Goal: Information Seeking & Learning: Learn about a topic

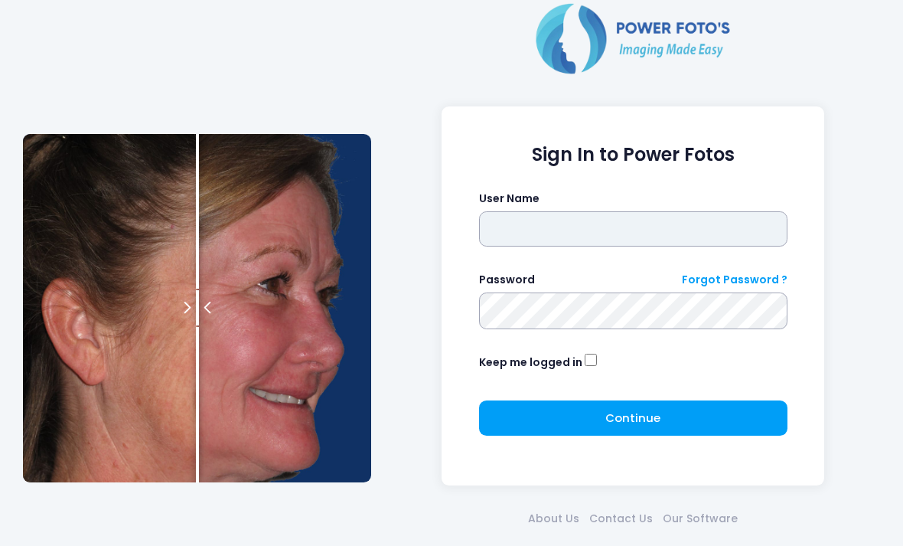
click at [663, 234] on input "text" at bounding box center [633, 228] width 308 height 35
type input "**********"
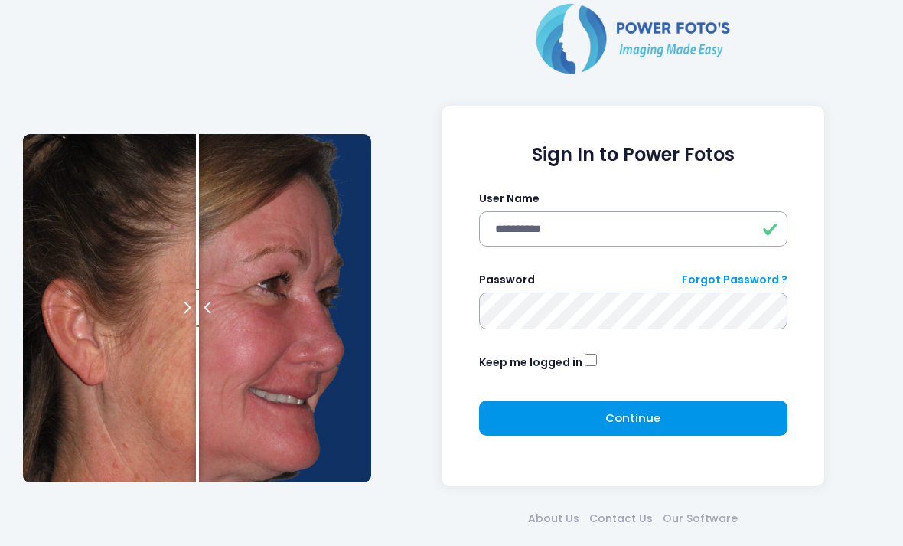
click at [708, 420] on button "Continue Please wait..." at bounding box center [633, 417] width 308 height 35
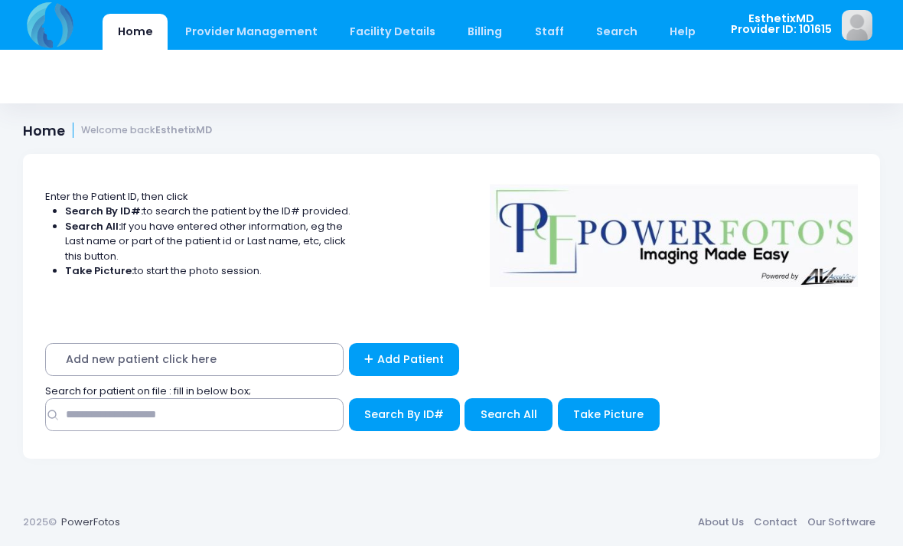
click at [211, 359] on span "Add new patient click here" at bounding box center [194, 359] width 298 height 33
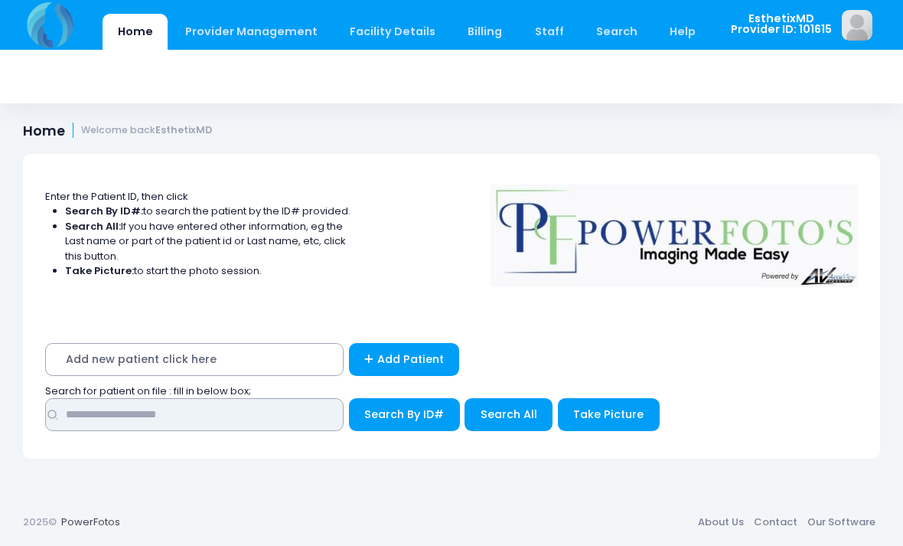
click at [203, 422] on input "text" at bounding box center [194, 414] width 298 height 33
type input "**********"
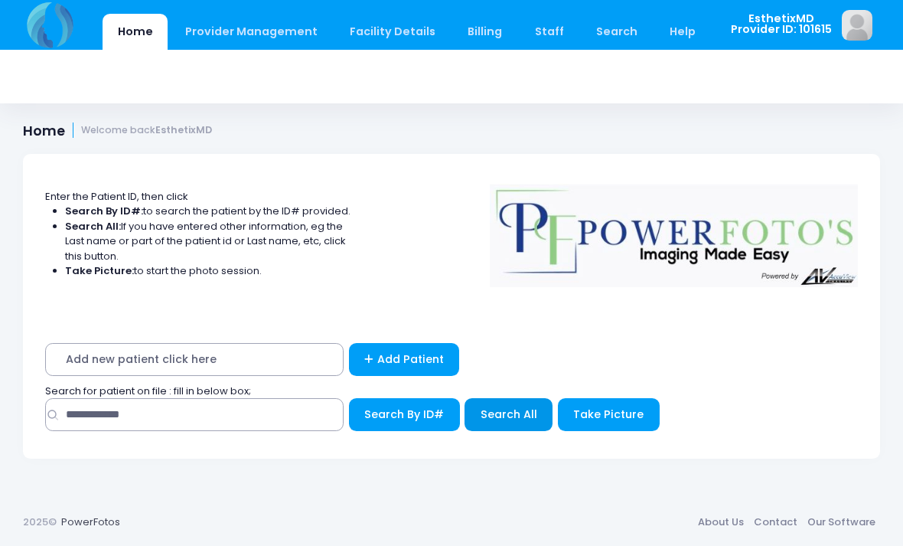
click at [517, 411] on span "Search All" at bounding box center [509, 413] width 57 height 15
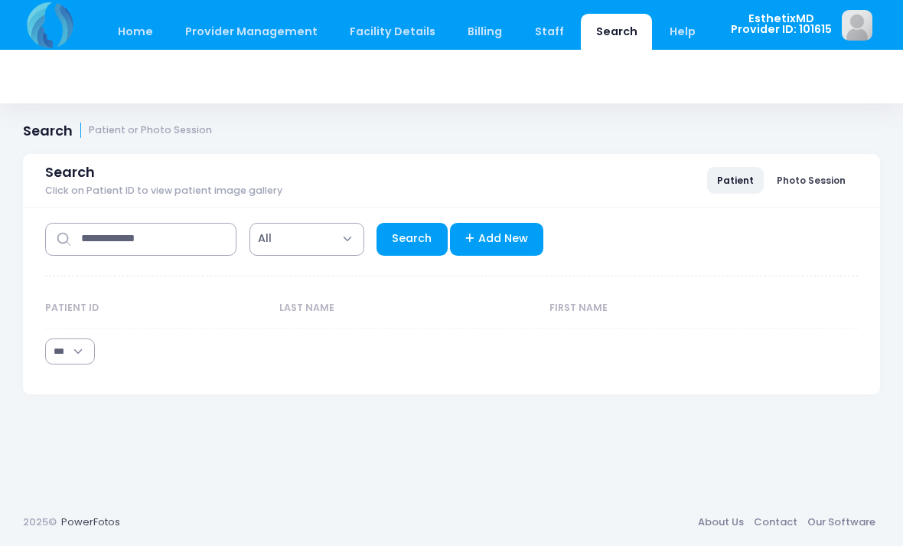
select select "***"
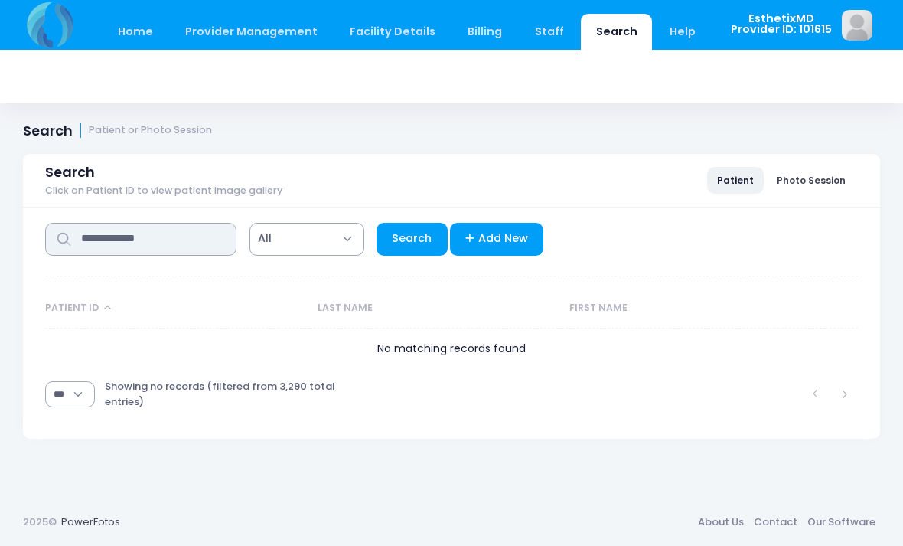
click at [194, 250] on input "**********" at bounding box center [140, 239] width 191 height 33
type input "**********"
click at [420, 241] on link "Search" at bounding box center [412, 239] width 71 height 33
select select "***"
click at [191, 253] on input "**********" at bounding box center [140, 239] width 191 height 33
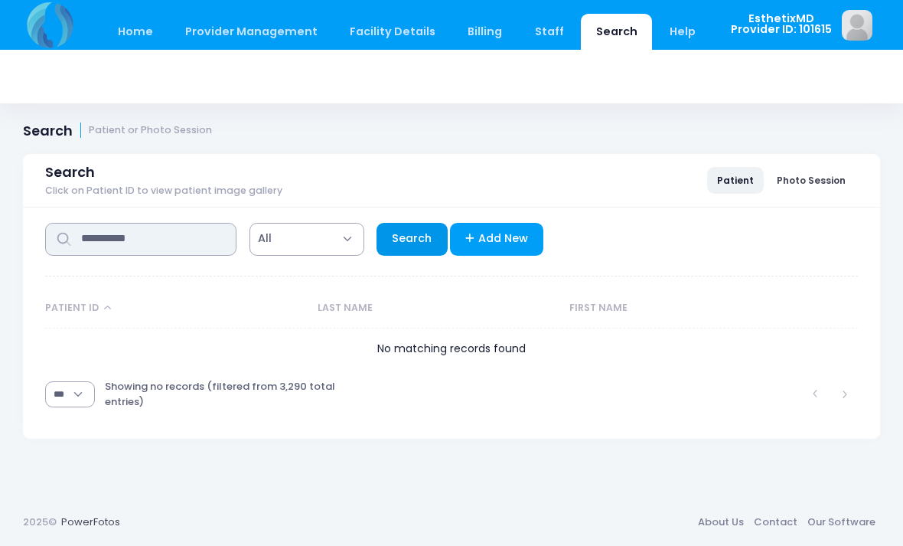
type input "**********"
click at [413, 243] on link "Search" at bounding box center [412, 239] width 71 height 33
select select "***"
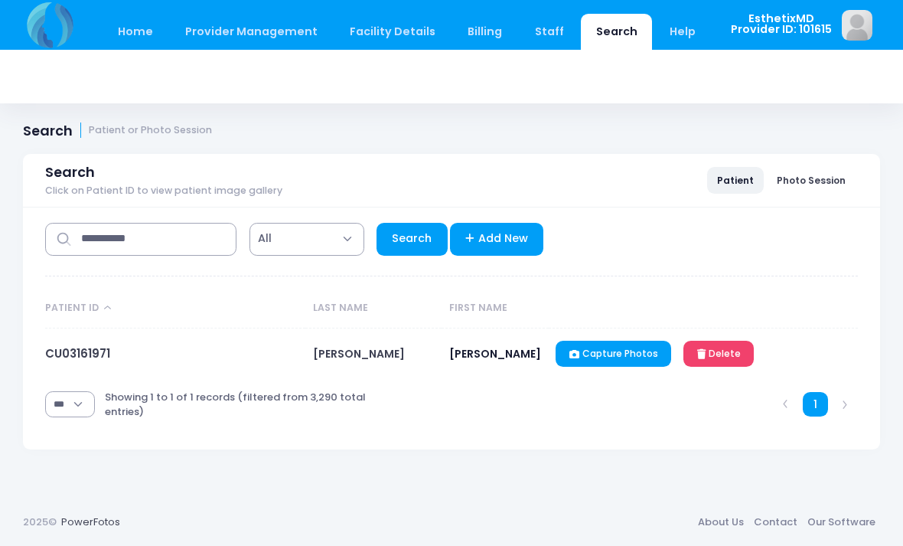
click at [378, 354] on span "[PERSON_NAME]" at bounding box center [359, 353] width 92 height 15
click at [382, 353] on span "[PERSON_NAME]" at bounding box center [359, 353] width 92 height 15
click at [485, 357] on span "CARISA" at bounding box center [495, 353] width 92 height 15
click at [379, 358] on span "[PERSON_NAME]" at bounding box center [359, 353] width 92 height 15
click at [97, 354] on link "CU03161971" at bounding box center [77, 353] width 65 height 16
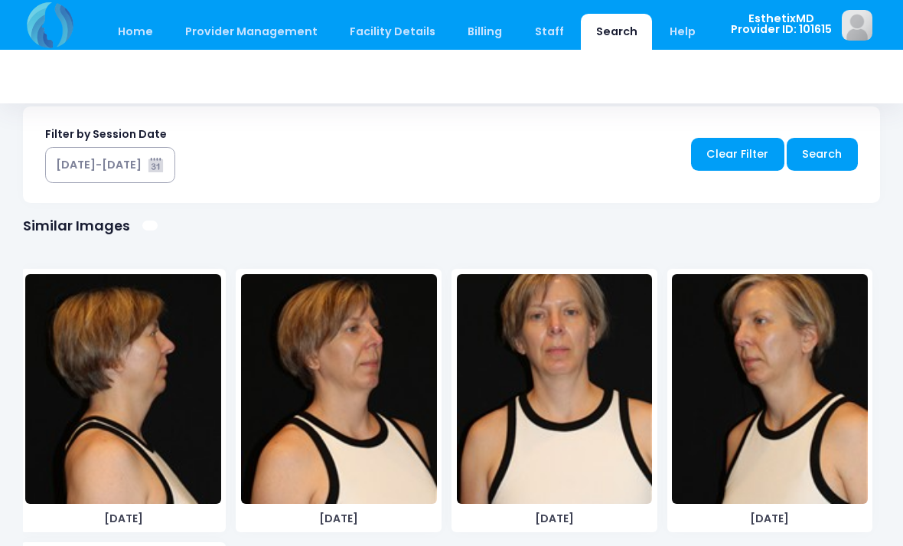
scroll to position [843, 0]
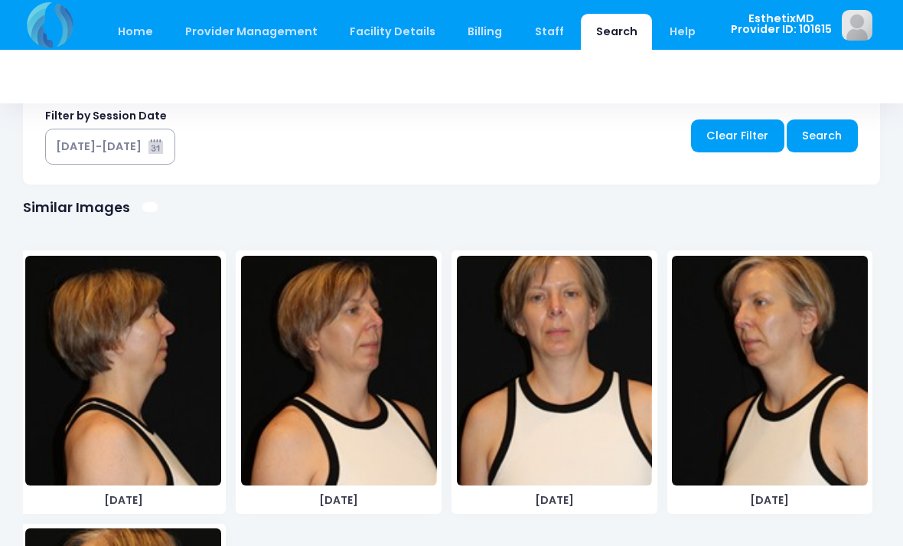
click at [145, 422] on img at bounding box center [123, 371] width 196 height 230
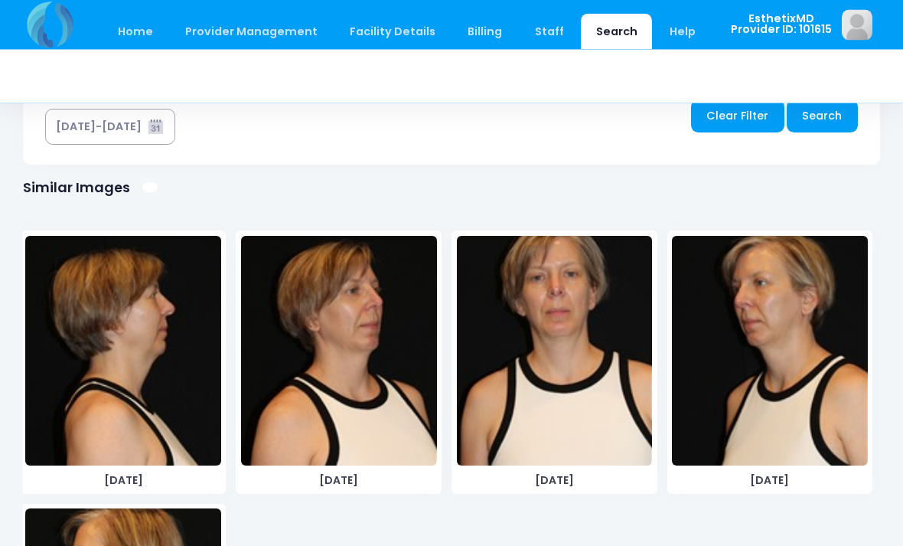
scroll to position [906, 0]
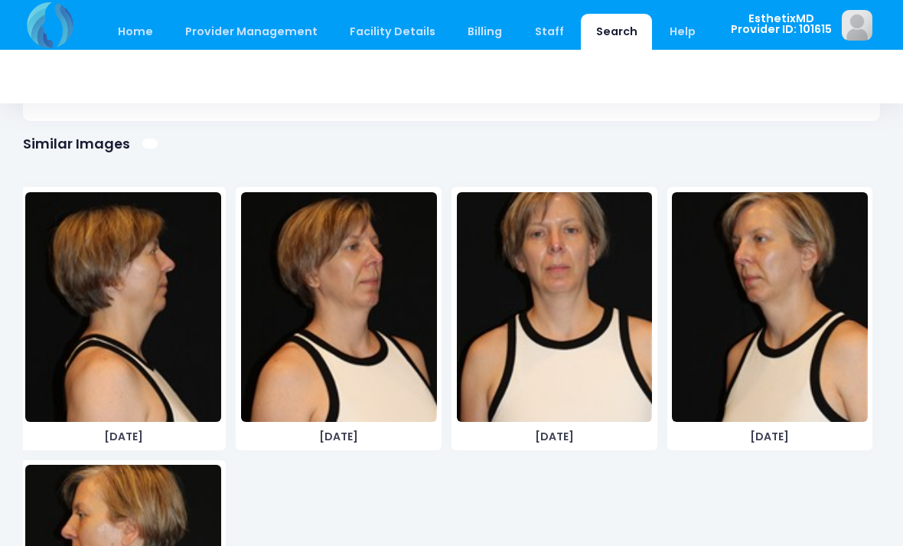
click at [792, 366] on img at bounding box center [770, 307] width 196 height 230
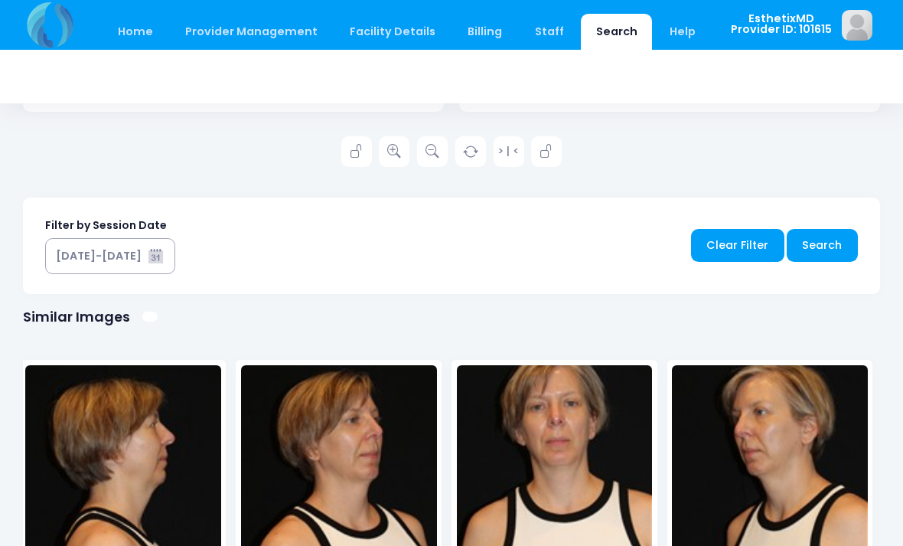
scroll to position [808, 0]
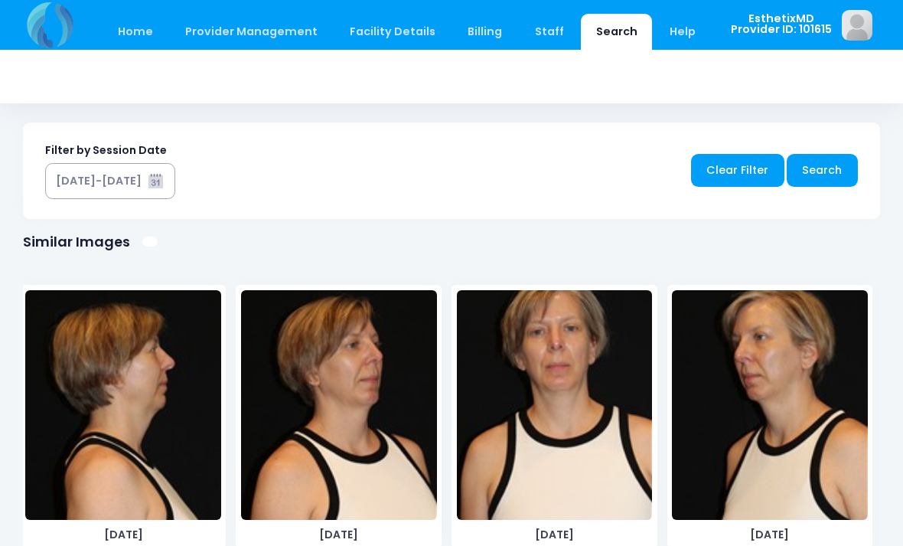
click at [181, 418] on img at bounding box center [123, 405] width 196 height 230
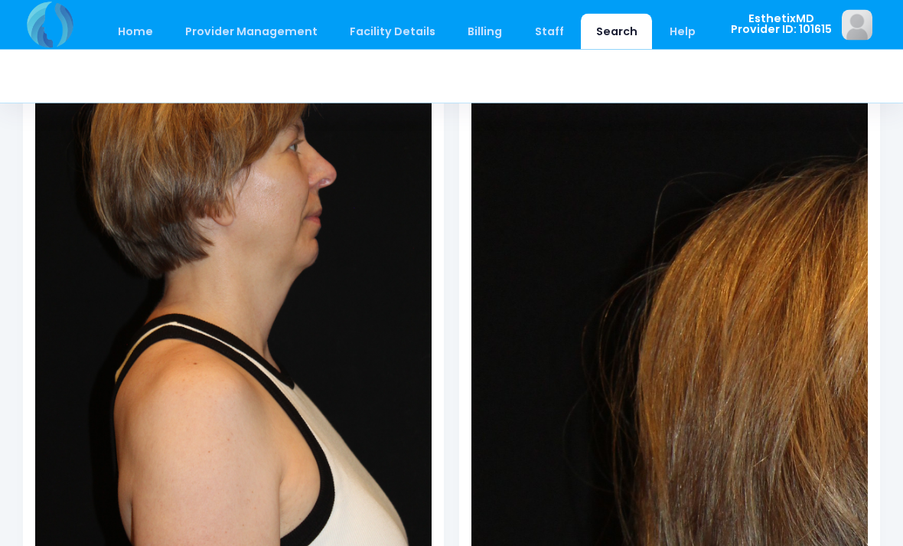
scroll to position [0, 0]
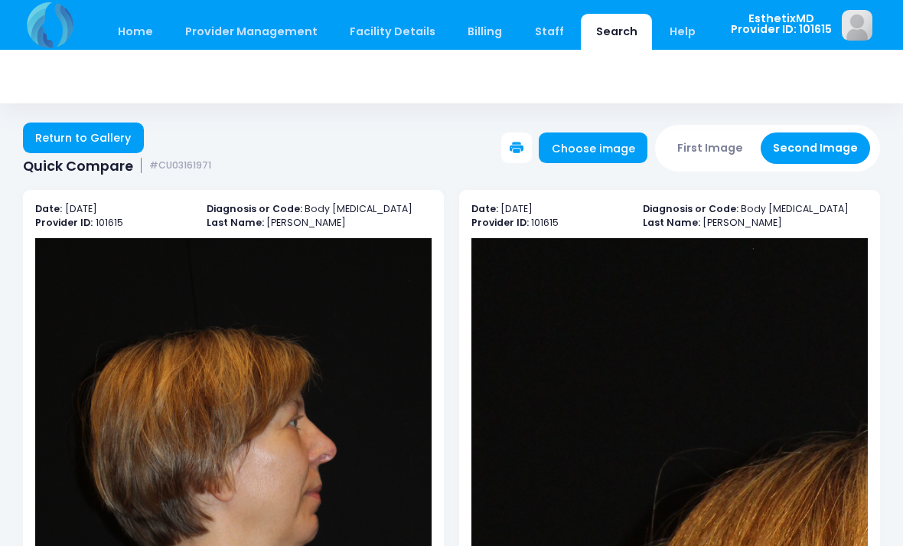
click at [713, 151] on button "First Image" at bounding box center [710, 147] width 91 height 31
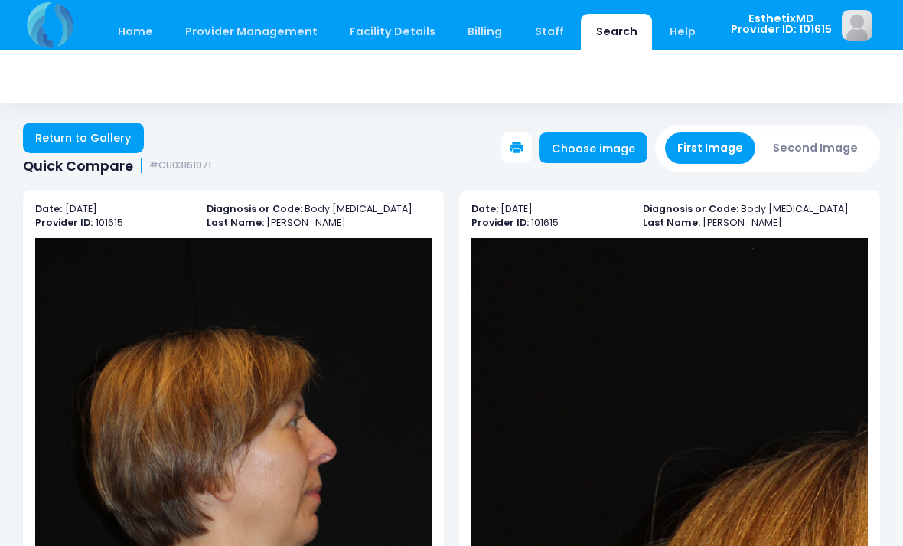
click at [824, 148] on button "Second Image" at bounding box center [816, 147] width 110 height 31
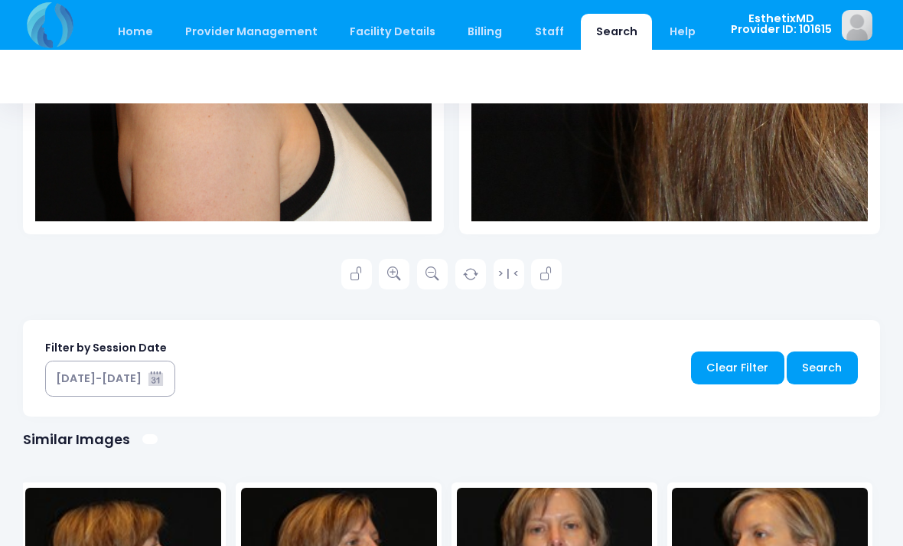
scroll to position [669, 0]
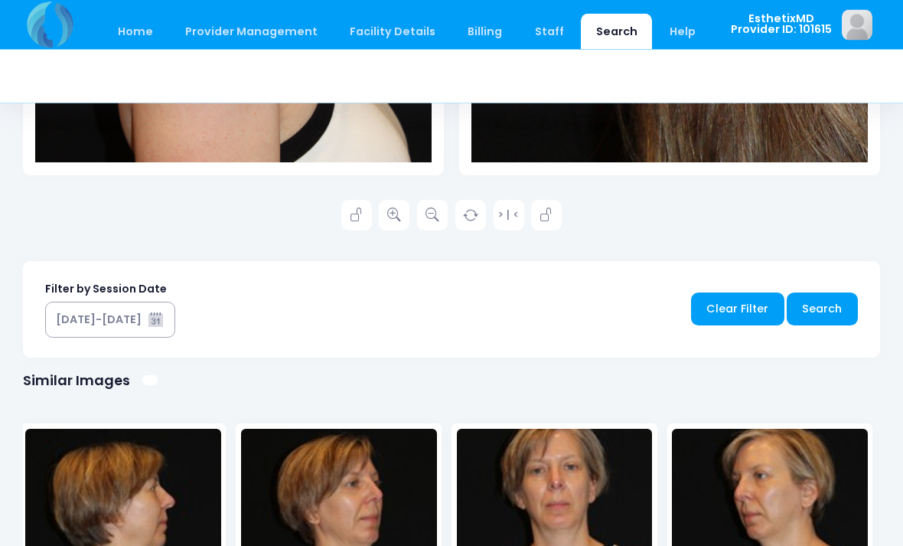
click at [379, 525] on img at bounding box center [339, 544] width 196 height 230
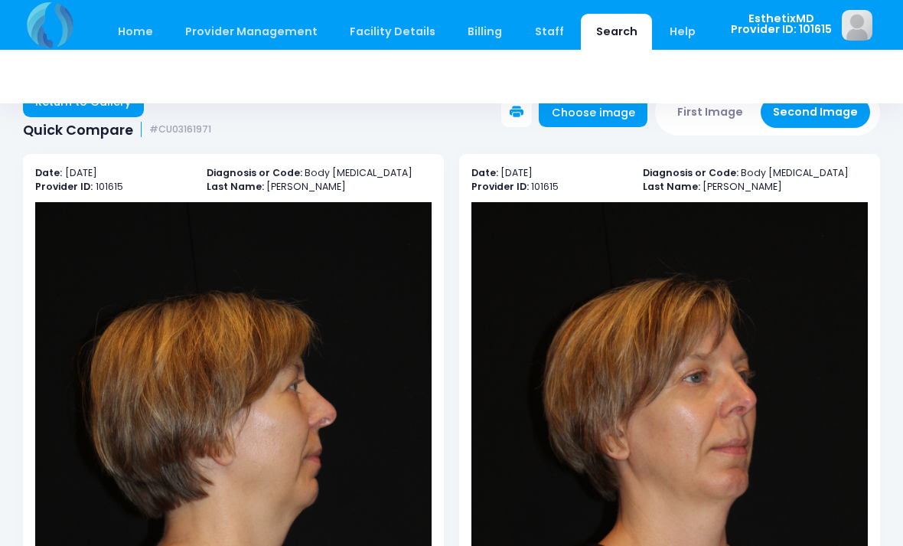
scroll to position [0, 0]
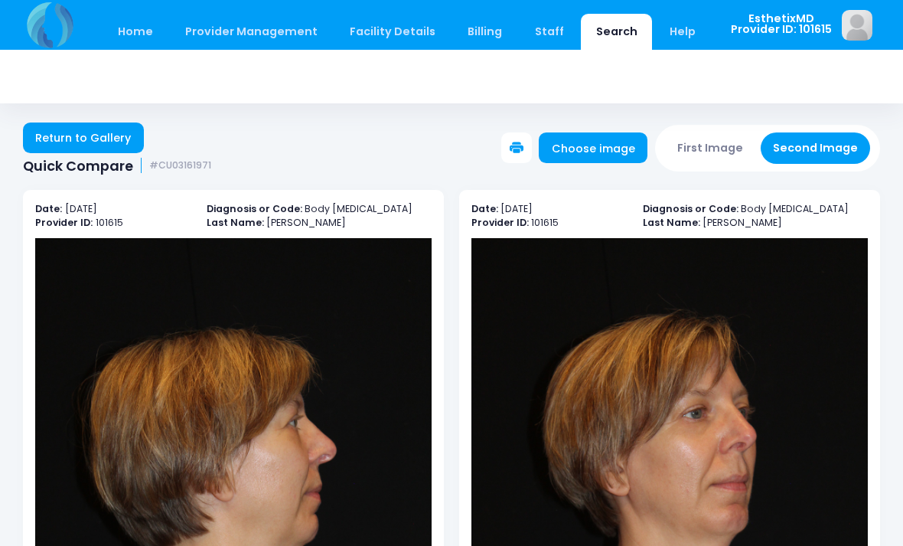
click at [726, 152] on button "First Image" at bounding box center [710, 147] width 91 height 31
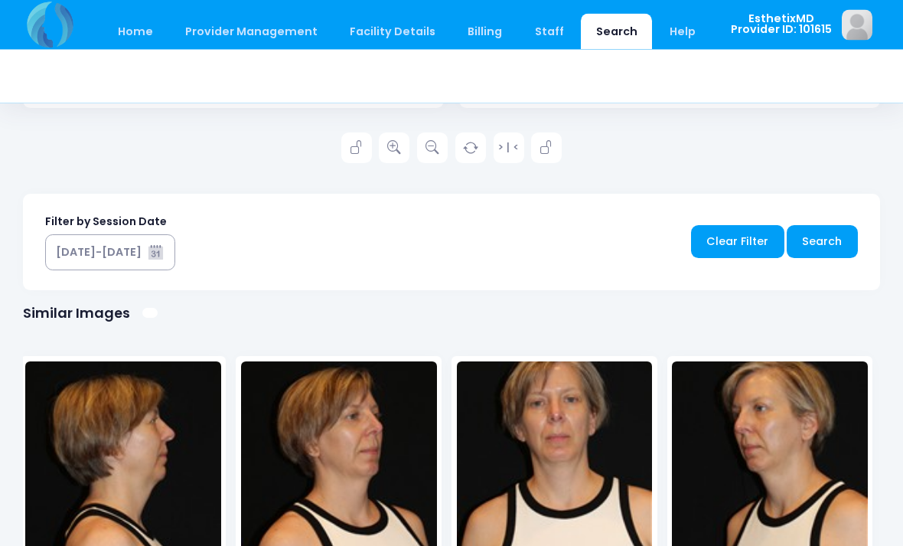
scroll to position [768, 0]
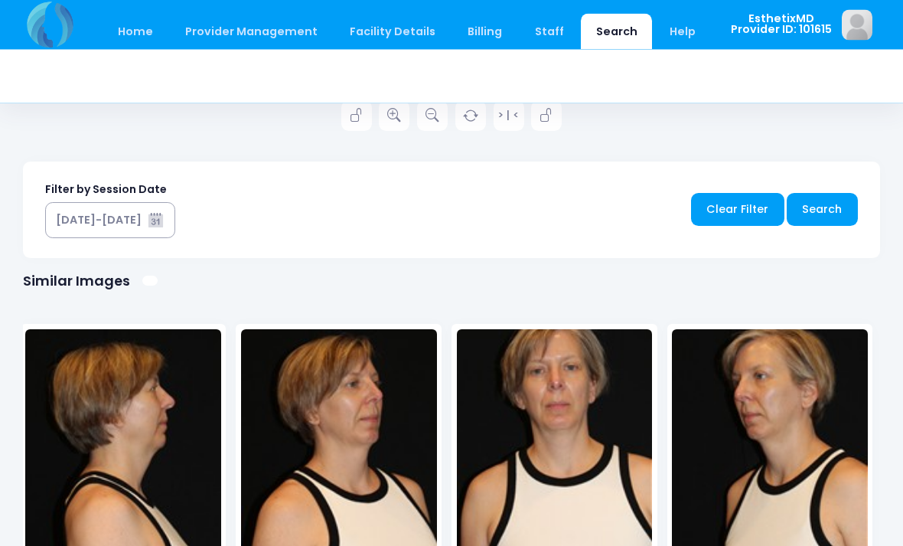
click at [601, 501] on img at bounding box center [555, 445] width 196 height 230
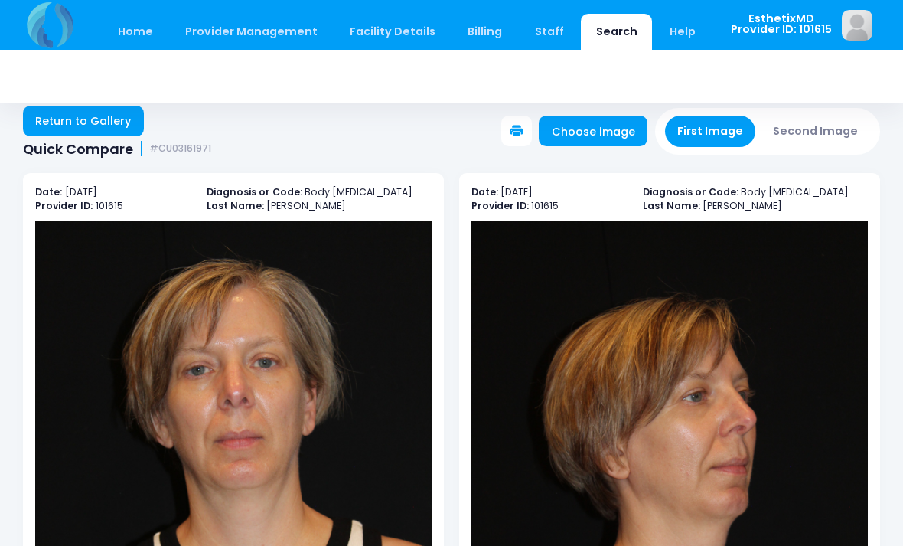
scroll to position [0, 0]
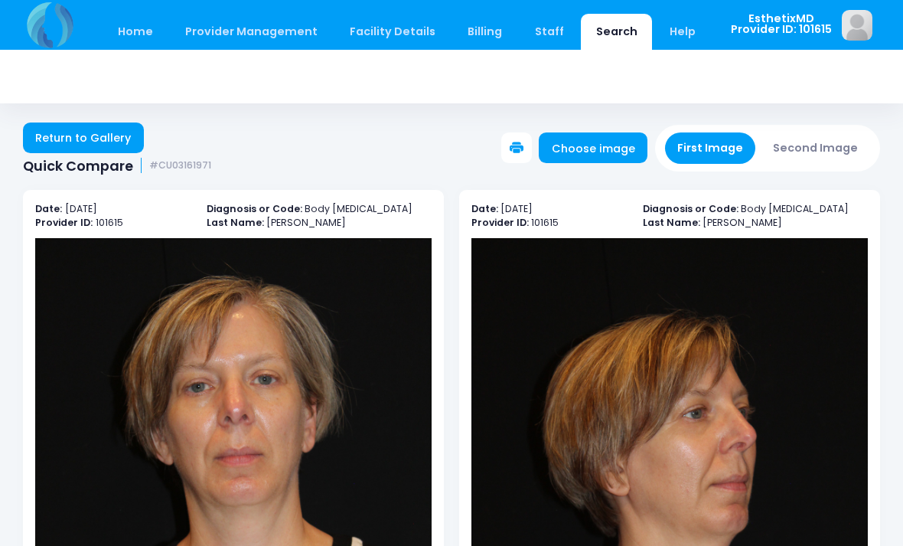
click at [853, 155] on button "Second Image" at bounding box center [816, 147] width 110 height 31
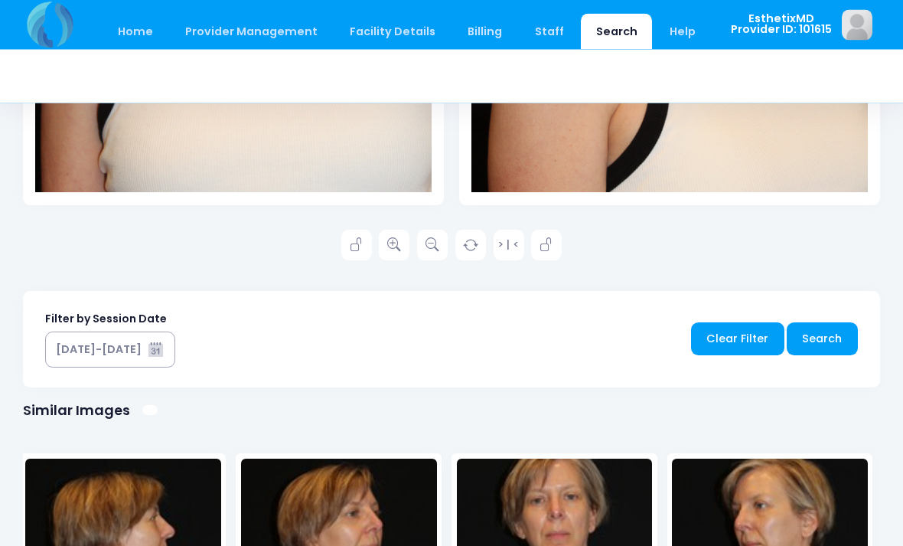
scroll to position [832, 0]
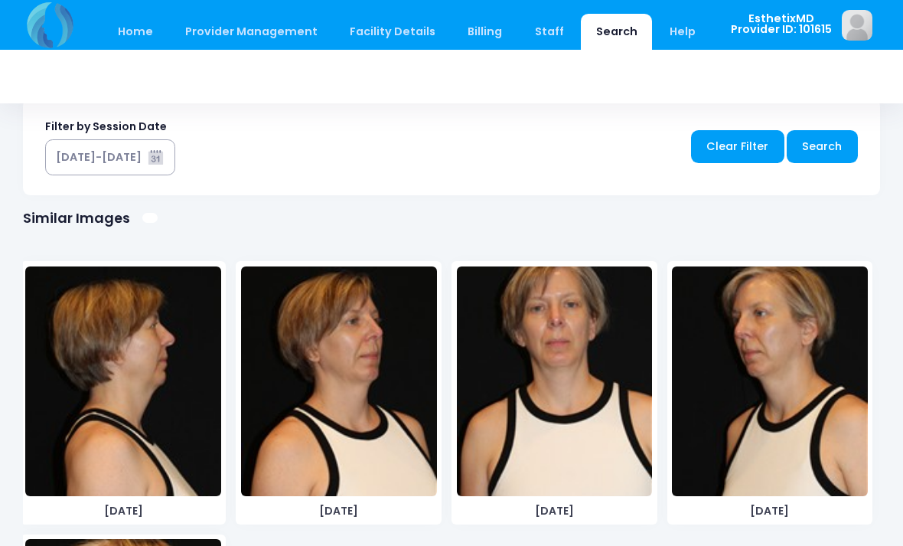
click at [810, 433] on img at bounding box center [770, 381] width 196 height 230
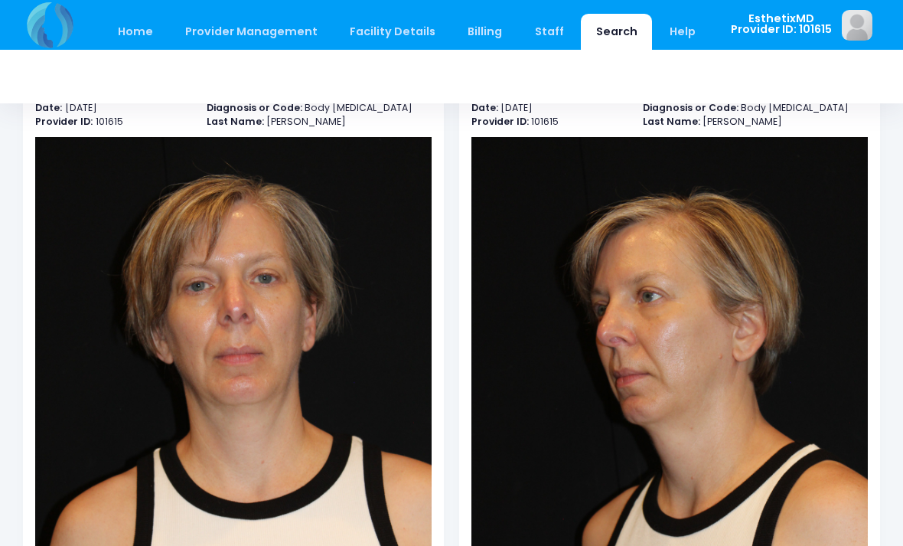
scroll to position [69, 0]
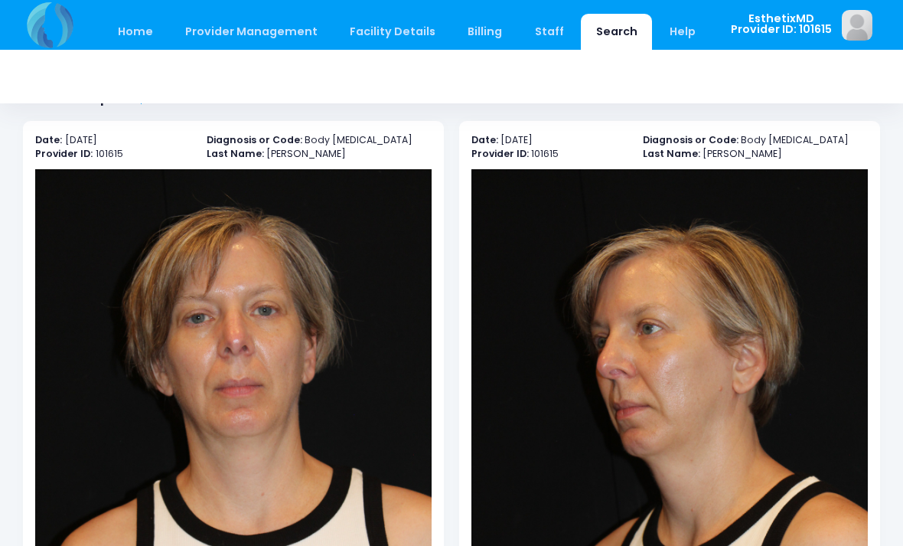
click at [866, 273] on img at bounding box center [669, 466] width 396 height 595
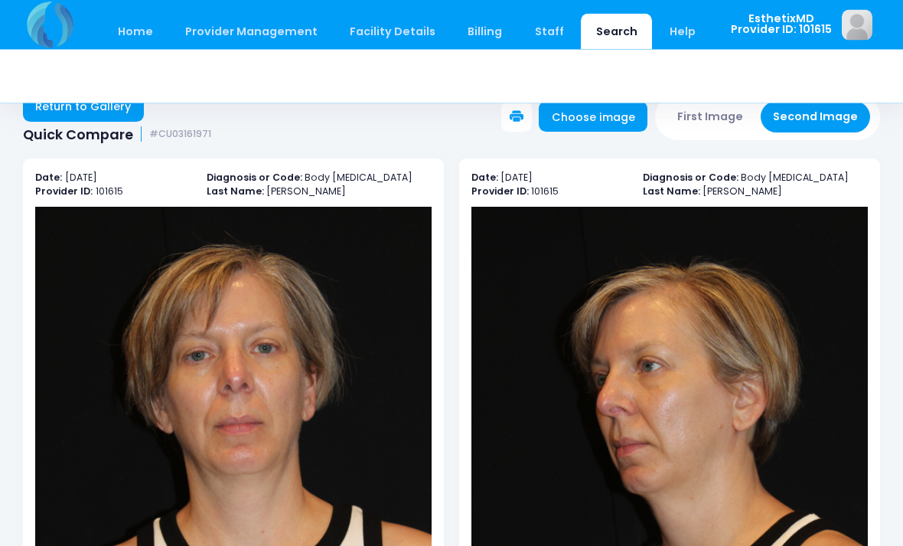
scroll to position [0, 0]
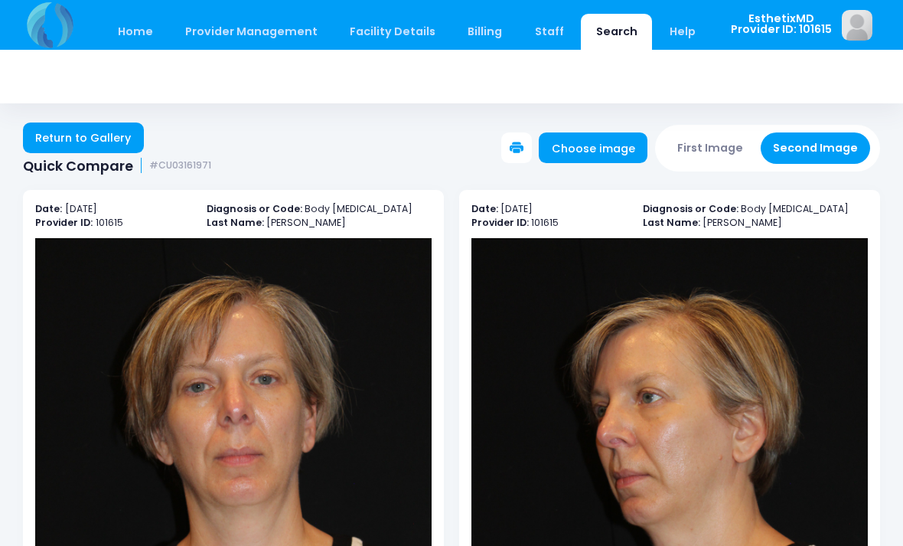
click at [736, 152] on button "First Image" at bounding box center [710, 147] width 91 height 31
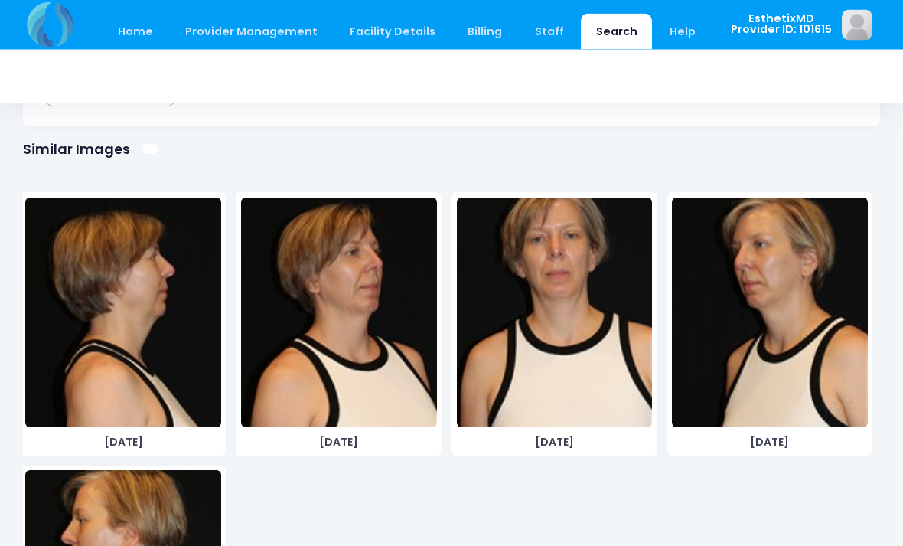
scroll to position [906, 0]
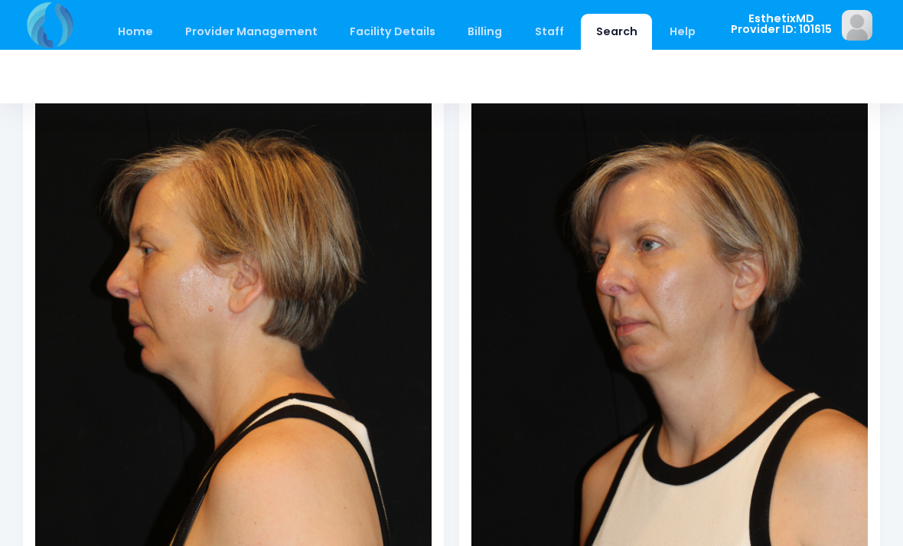
scroll to position [69, 0]
